Goal: Task Accomplishment & Management: Complete application form

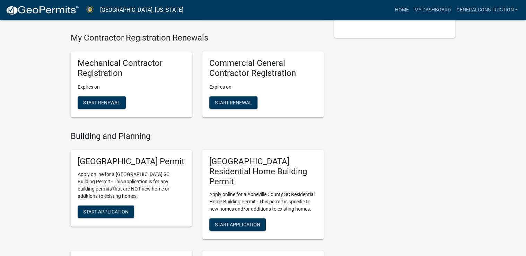
scroll to position [194, 0]
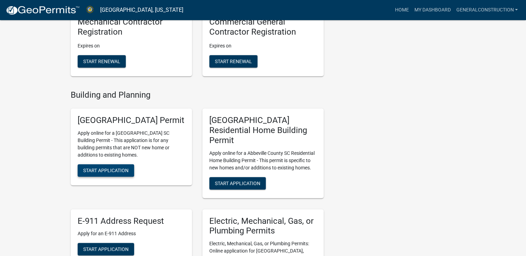
click at [109, 173] on span "Start Application" at bounding box center [105, 171] width 45 height 6
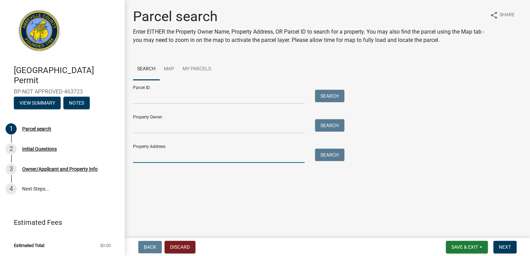
click at [151, 157] on input "Property Address:" at bounding box center [218, 156] width 171 height 14
type input "110 Trinity Street"
click at [330, 152] on button "Search" at bounding box center [329, 155] width 29 height 12
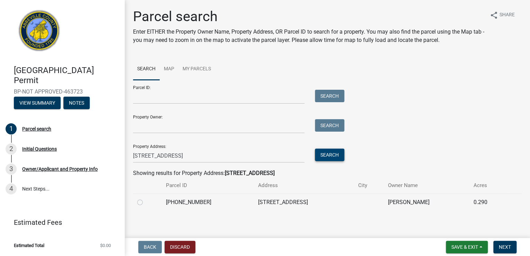
scroll to position [2, 0]
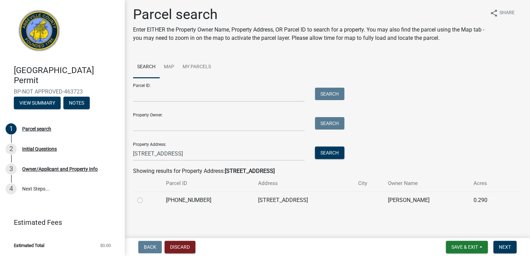
click at [145, 196] on label at bounding box center [145, 196] width 0 height 0
click at [145, 200] on input "radio" at bounding box center [147, 198] width 5 height 5
radio input "true"
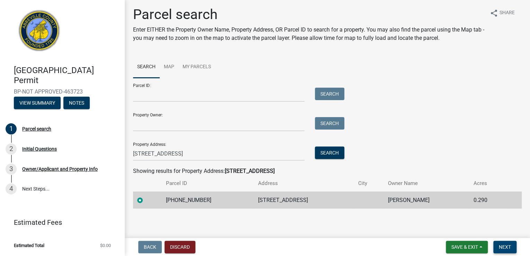
click at [506, 245] on span "Next" at bounding box center [505, 247] width 12 height 6
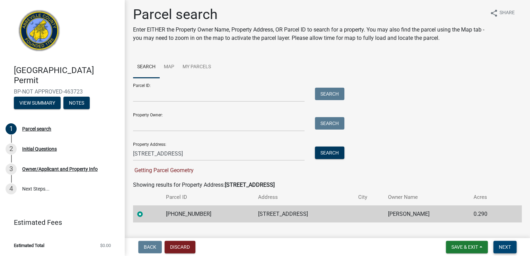
scroll to position [16, 0]
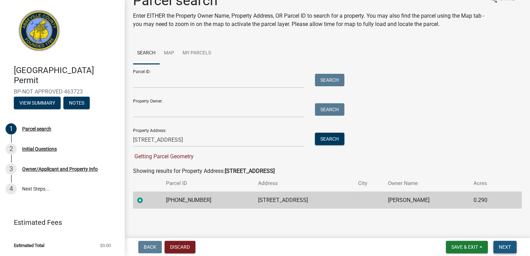
click at [510, 244] on span "Next" at bounding box center [505, 247] width 12 height 6
click at [147, 199] on div at bounding box center [147, 200] width 20 height 8
click at [504, 244] on span "Next" at bounding box center [505, 247] width 12 height 6
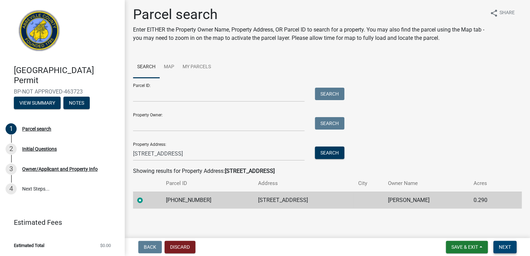
scroll to position [0, 0]
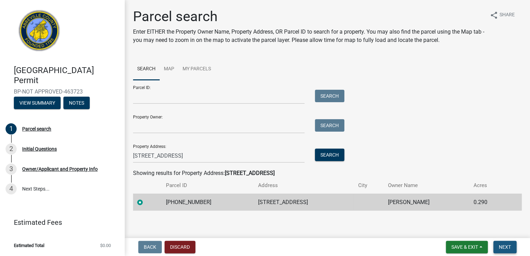
click at [503, 245] on span "Next" at bounding box center [505, 247] width 12 height 6
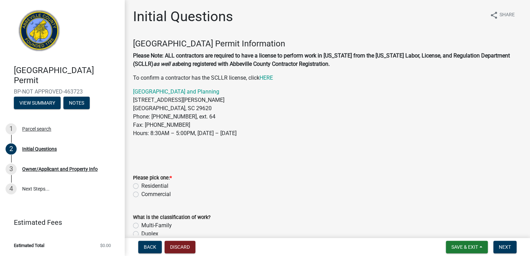
scroll to position [28, 0]
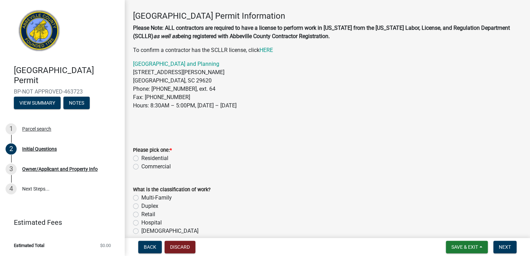
click at [141, 166] on label "Commercial" at bounding box center [155, 166] width 29 height 8
click at [141, 166] on input "Commercial" at bounding box center [143, 164] width 5 height 5
radio input "true"
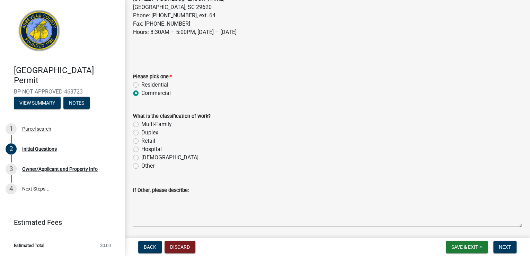
scroll to position [111, 0]
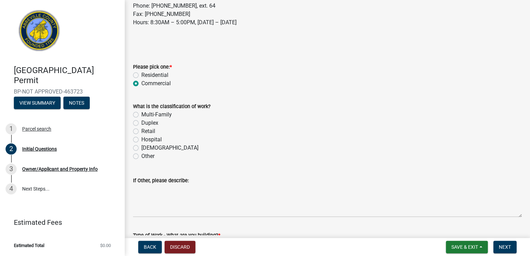
click at [141, 155] on label "Other" at bounding box center [147, 156] width 13 height 8
click at [141, 155] on input "Other" at bounding box center [143, 154] width 5 height 5
radio input "true"
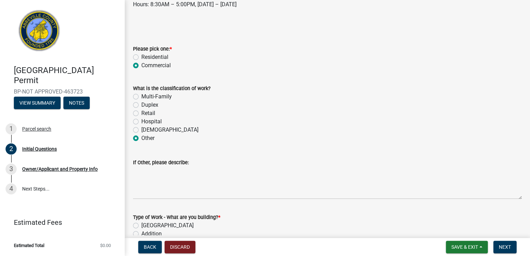
scroll to position [139, 0]
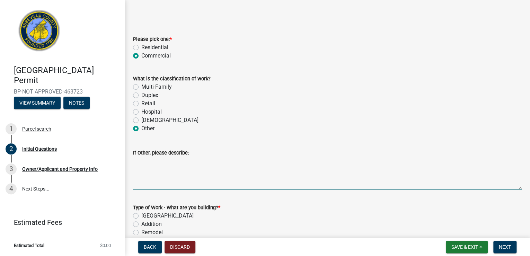
click at [149, 181] on textarea "If Other, please describe:" at bounding box center [327, 173] width 389 height 33
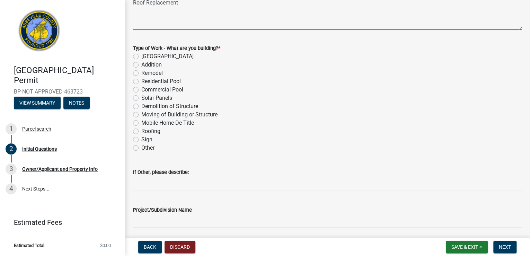
scroll to position [305, 0]
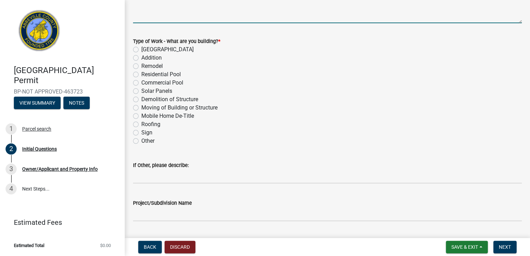
type textarea "Roof Replacement"
click at [141, 124] on label "Roofing" at bounding box center [150, 124] width 19 height 8
click at [141, 124] on input "Roofing" at bounding box center [143, 122] width 5 height 5
radio input "true"
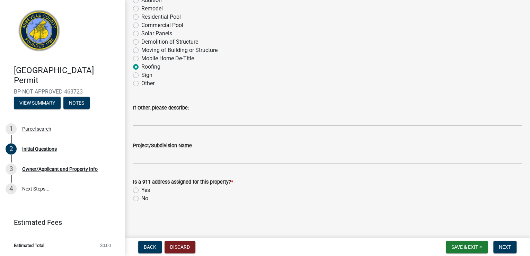
scroll to position [363, 0]
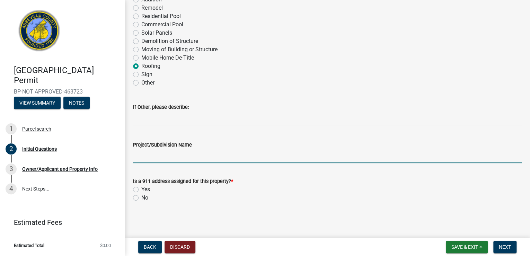
click at [140, 157] on input "Project/Subdivision Name" at bounding box center [327, 156] width 389 height 14
type input "Village Grill Roof"
click at [141, 187] on label "Yes" at bounding box center [145, 189] width 9 height 8
click at [141, 187] on input "Yes" at bounding box center [143, 187] width 5 height 5
radio input "true"
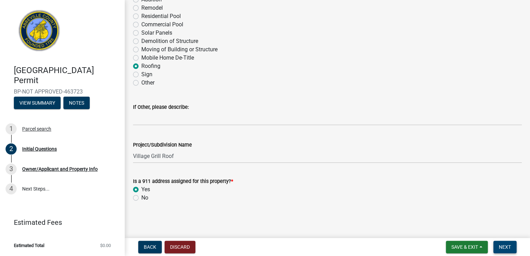
click at [502, 244] on span "Next" at bounding box center [505, 247] width 12 height 6
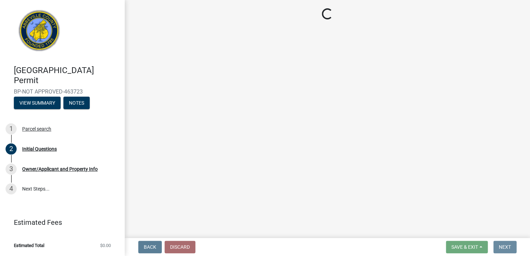
scroll to position [0, 0]
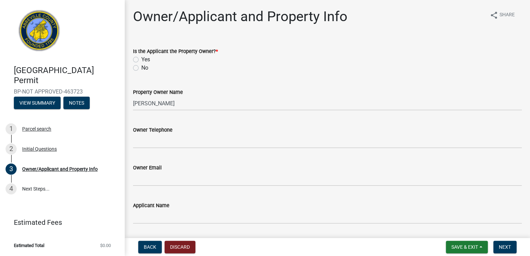
click at [141, 68] on label "No" at bounding box center [144, 68] width 7 height 8
click at [141, 68] on input "No" at bounding box center [143, 66] width 5 height 5
radio input "true"
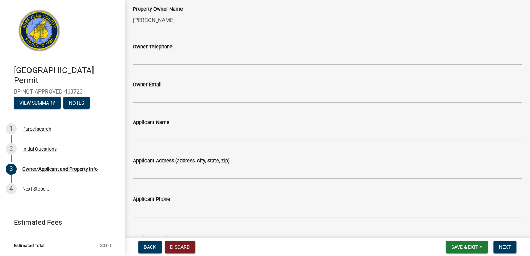
scroll to position [111, 0]
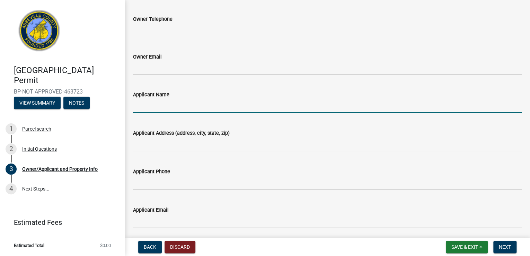
click at [142, 105] on input "Applicant Name" at bounding box center [327, 106] width 389 height 14
type input "WEICHMAN ROBERT S"
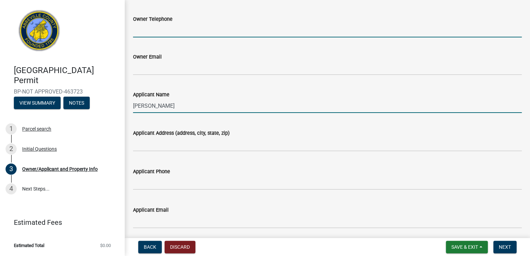
type input "864-391-7315"
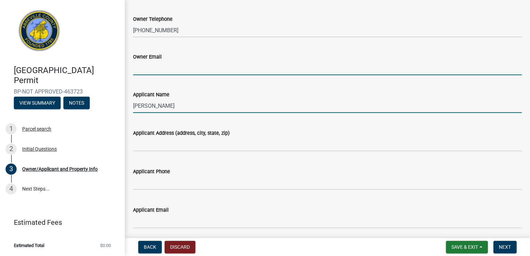
type input "rweichmann@wctel.net"
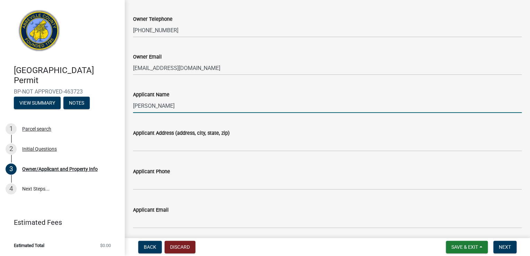
type input "WEICHMAN ROBERT S | 211 ELLIS AVE ABBEVILLE SC | 29620"
type input "Pool and Pool Shelter 40x70 ft"
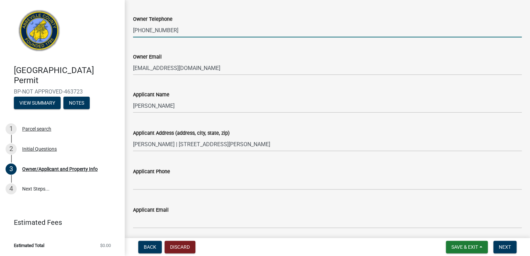
drag, startPoint x: 174, startPoint y: 29, endPoint x: 117, endPoint y: 22, distance: 57.9
click at [117, 22] on div "Abbeville County Building Permit BP-NOT APPROVED-463723 View Summary Notes 1 Pa…" at bounding box center [265, 128] width 530 height 256
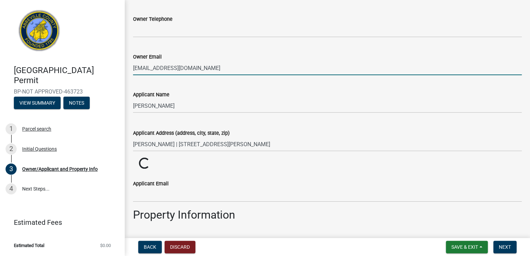
drag, startPoint x: 196, startPoint y: 67, endPoint x: 125, endPoint y: 64, distance: 71.4
click at [126, 65] on div "Owner/Applicant and Property Info share Share Is the Applicant the Property Own…" at bounding box center [327, 142] width 405 height 488
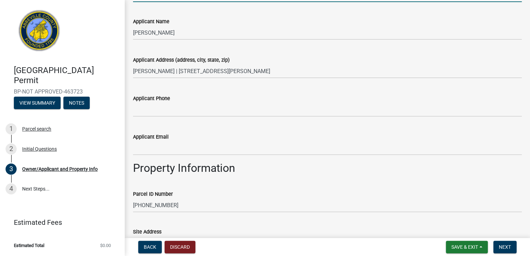
scroll to position [194, 0]
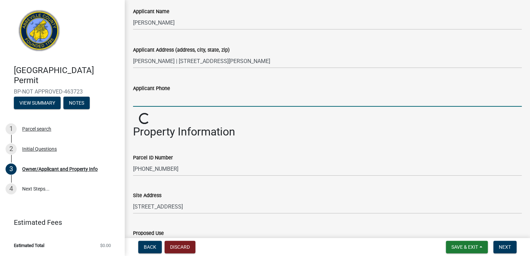
click at [140, 98] on input "Applicant Phone" at bounding box center [327, 99] width 389 height 14
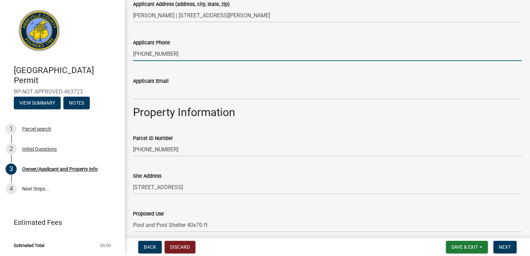
scroll to position [249, 0]
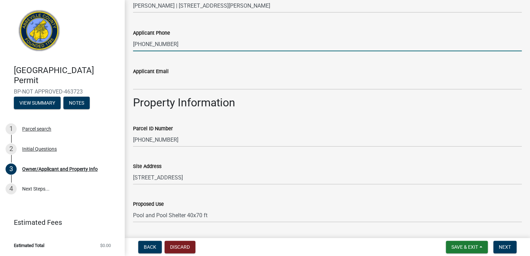
type input "864-391-7315"
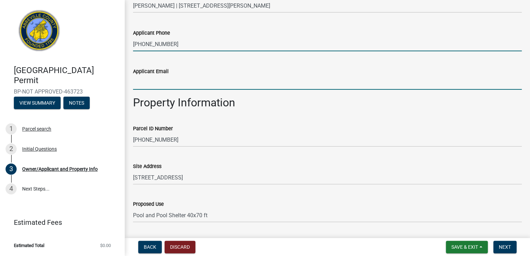
click at [152, 82] on input "Applicant Email" at bounding box center [327, 82] width 389 height 14
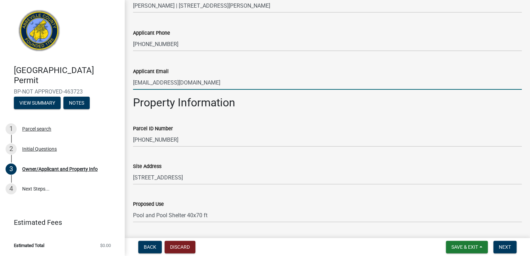
type input "8643917315"
type input "rweichmann@wctel.net"
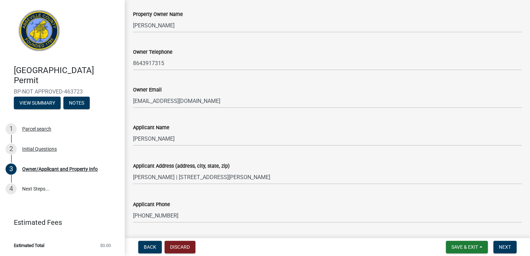
scroll to position [83, 0]
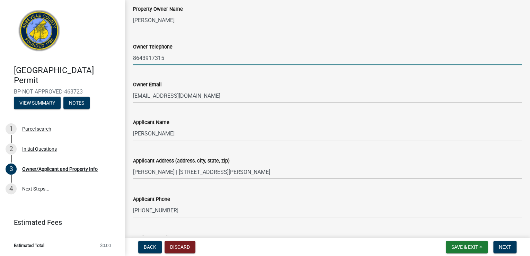
drag, startPoint x: 165, startPoint y: 58, endPoint x: 133, endPoint y: 58, distance: 32.2
click at [133, 58] on input "8643917315" at bounding box center [327, 58] width 389 height 14
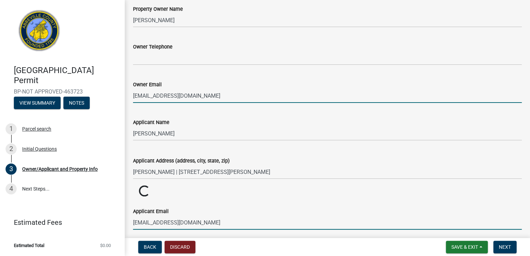
drag, startPoint x: 195, startPoint y: 97, endPoint x: 130, endPoint y: 91, distance: 65.7
click at [132, 91] on div "Owner Email rweichmann@wctel.net" at bounding box center [327, 87] width 399 height 32
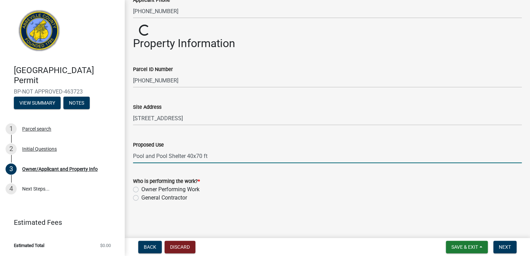
scroll to position [270, 0]
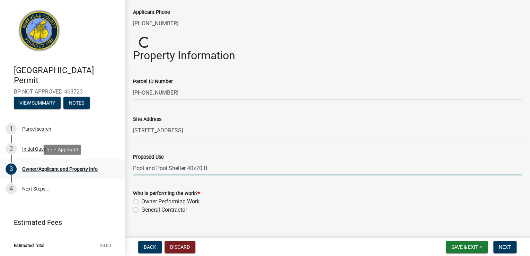
drag, startPoint x: 212, startPoint y: 155, endPoint x: 107, endPoint y: 159, distance: 105.3
click at [108, 159] on div "Abbeville County Building Permit BP-NOT APPROVED-463723 View Summary Notes 1 Pa…" at bounding box center [265, 128] width 530 height 256
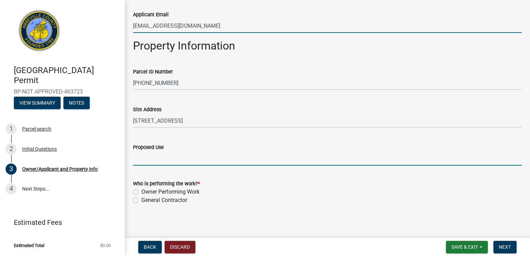
scroll to position [309, 0]
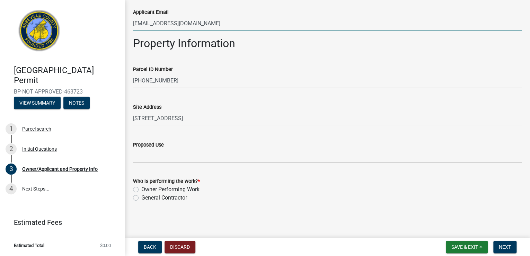
click at [141, 197] on label "General Contractor" at bounding box center [164, 198] width 46 height 8
click at [141, 197] on input "General Contractor" at bounding box center [143, 196] width 5 height 5
radio input "true"
click at [508, 244] on span "Next" at bounding box center [505, 247] width 12 height 6
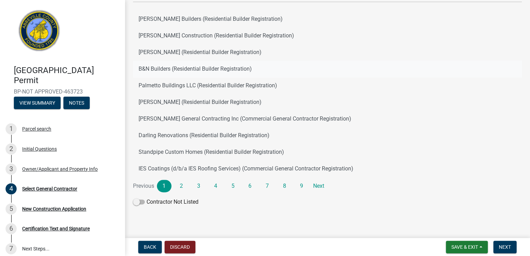
scroll to position [61, 0]
click at [181, 185] on link "2" at bounding box center [181, 185] width 15 height 12
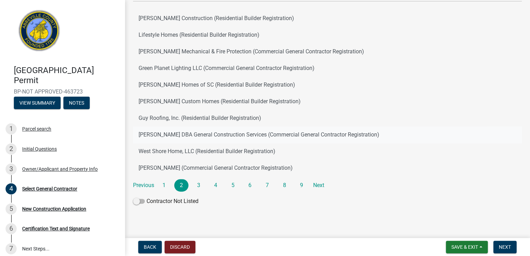
click at [206, 135] on button "Robert Weichmann DBA General Construction Services (Commercial General Contract…" at bounding box center [327, 134] width 389 height 17
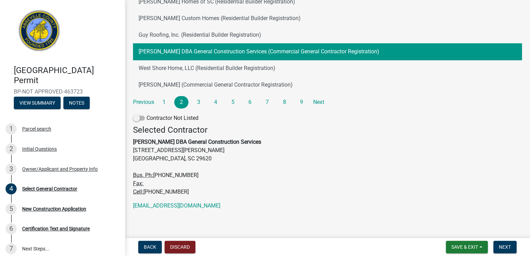
scroll to position [145, 0]
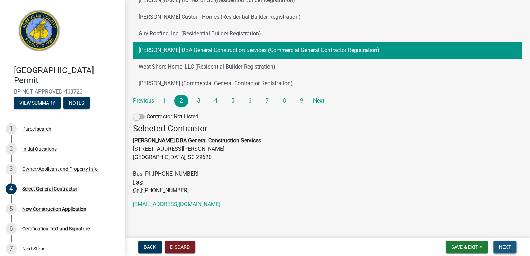
click at [502, 244] on span "Next" at bounding box center [505, 247] width 12 height 6
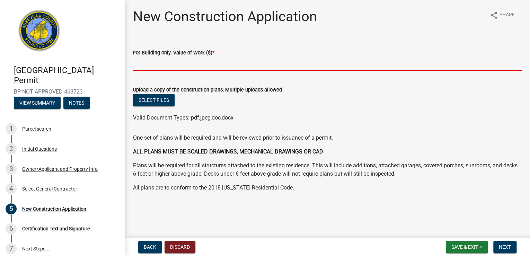
drag, startPoint x: 138, startPoint y: 64, endPoint x: 163, endPoint y: 63, distance: 25.7
click at [138, 64] on input "text" at bounding box center [327, 64] width 389 height 14
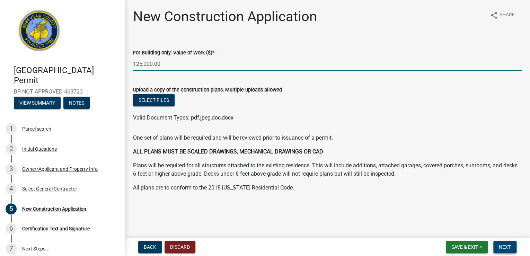
type input "125000"
click at [506, 245] on span "Next" at bounding box center [505, 247] width 12 height 6
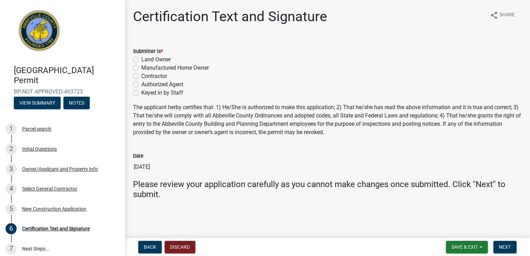
click at [141, 74] on label "Contractor" at bounding box center [154, 76] width 26 height 8
click at [141, 74] on input "Contractor" at bounding box center [143, 74] width 5 height 5
radio input "true"
click at [505, 244] on span "Next" at bounding box center [505, 247] width 12 height 6
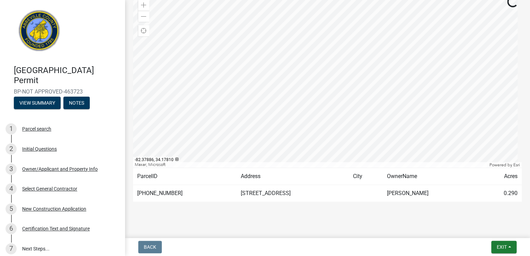
scroll to position [117, 0]
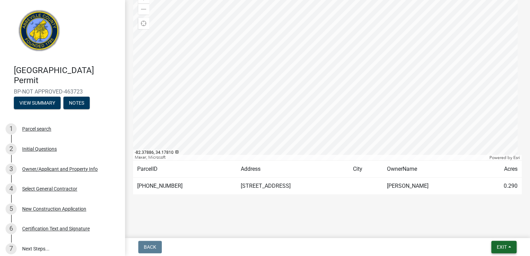
click at [503, 244] on span "Exit" at bounding box center [502, 247] width 10 height 6
click at [496, 211] on button "Save" at bounding box center [488, 212] width 55 height 17
